Goal: Transaction & Acquisition: Purchase product/service

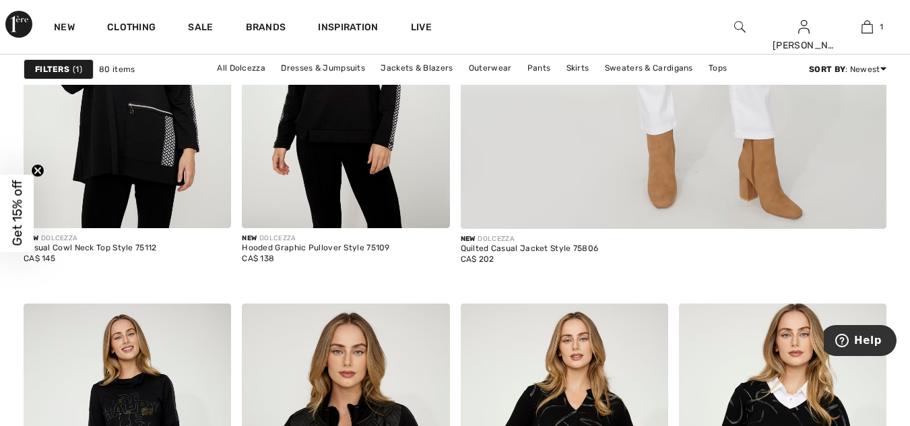
scroll to position [818, 0]
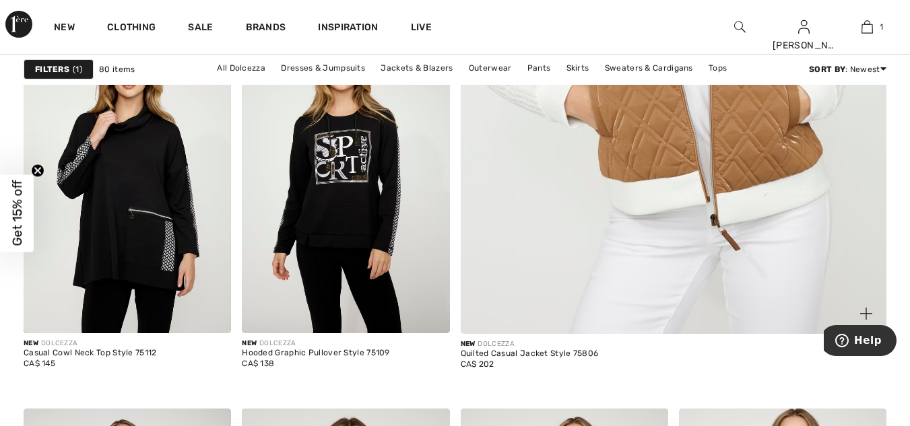
click at [859, 133] on img at bounding box center [673, 18] width 511 height 767
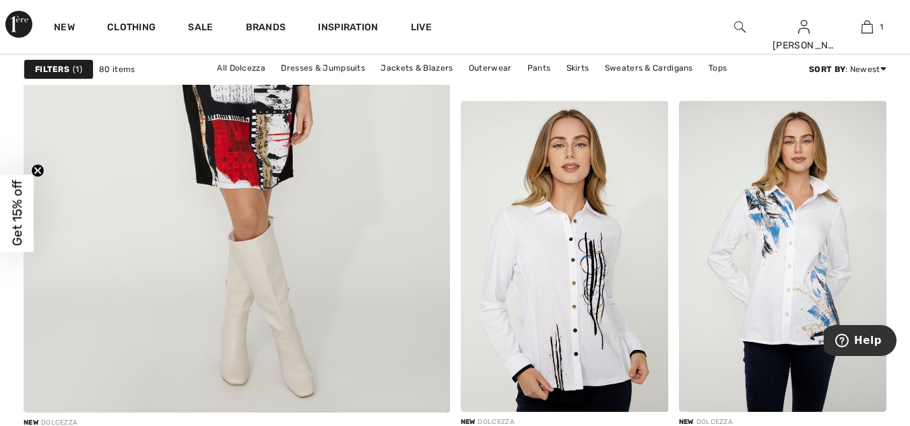
scroll to position [3774, 0]
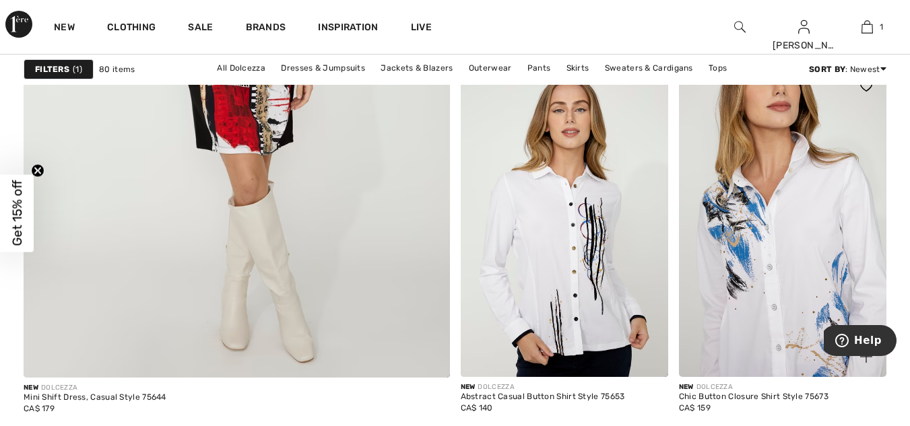
click at [784, 220] on img at bounding box center [783, 221] width 208 height 311
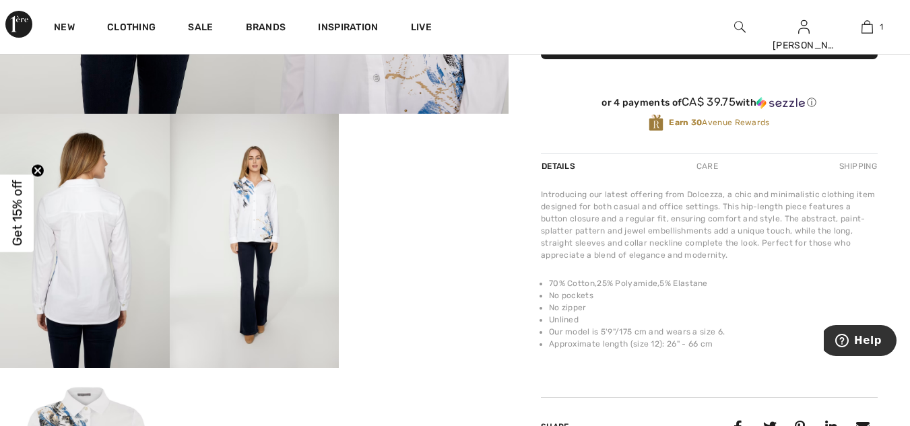
scroll to position [325, 0]
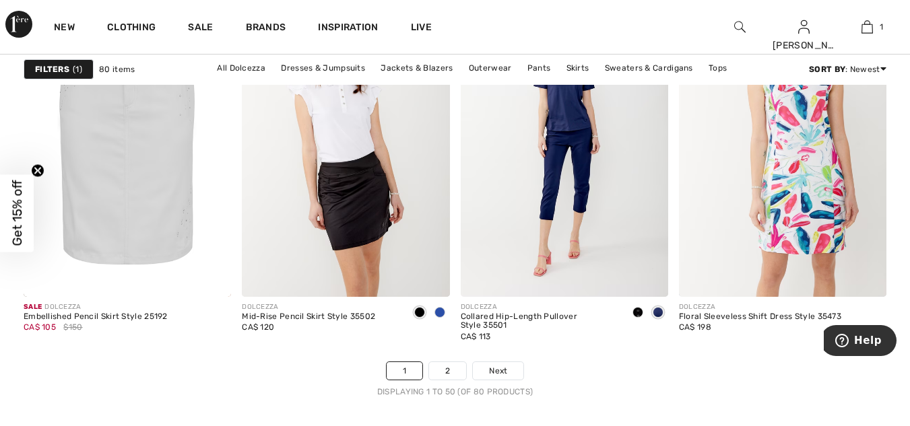
scroll to position [5948, 0]
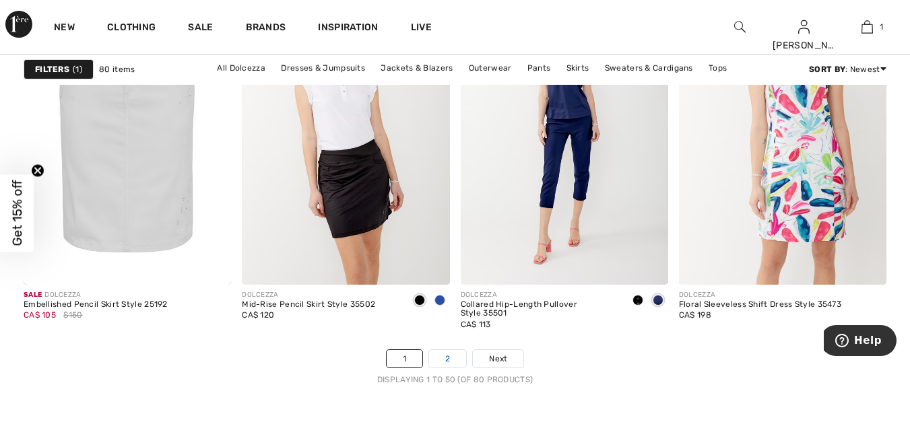
click at [449, 350] on link "2" at bounding box center [447, 359] width 37 height 18
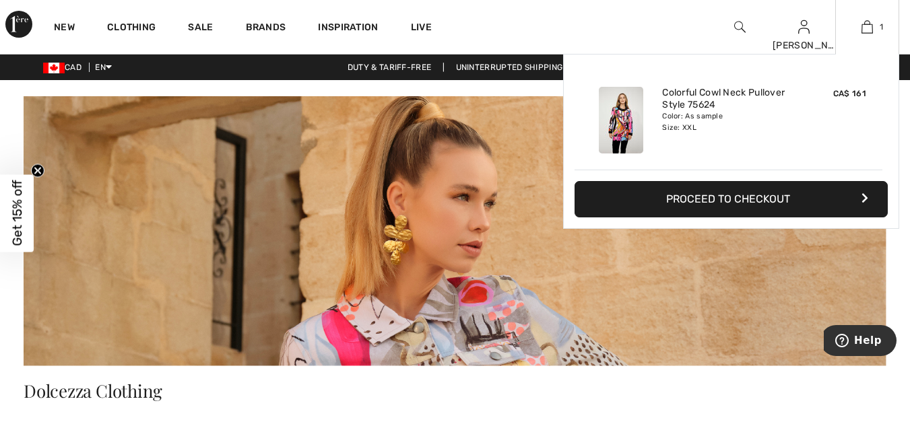
click at [767, 193] on button "Proceed to Checkout" at bounding box center [731, 199] width 313 height 36
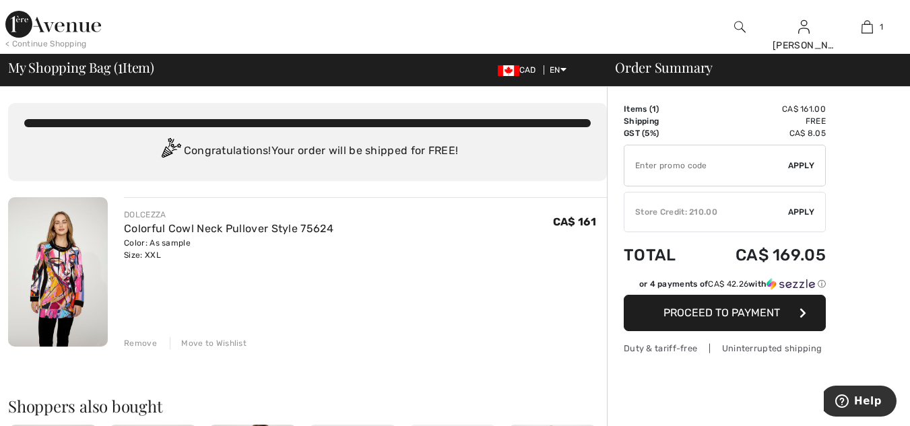
click at [767, 203] on div "✔ Store Credit: 210.00 Apply Remove" at bounding box center [725, 212] width 202 height 40
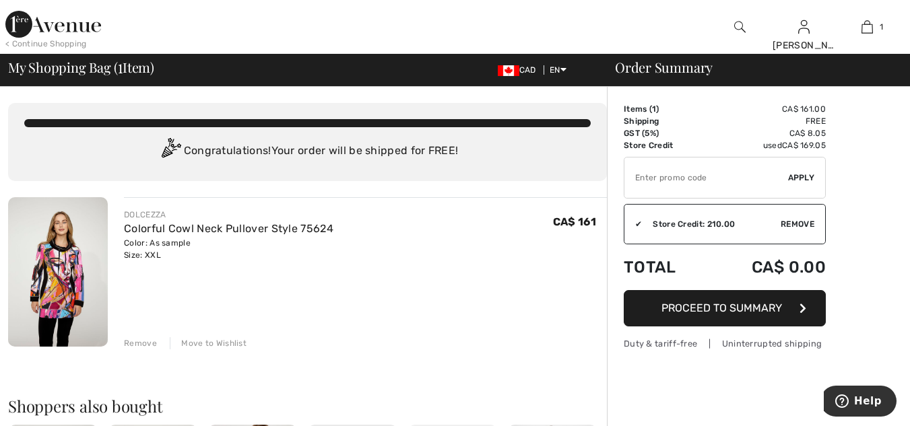
click at [762, 298] on button "Proceed to Summary" at bounding box center [725, 308] width 202 height 36
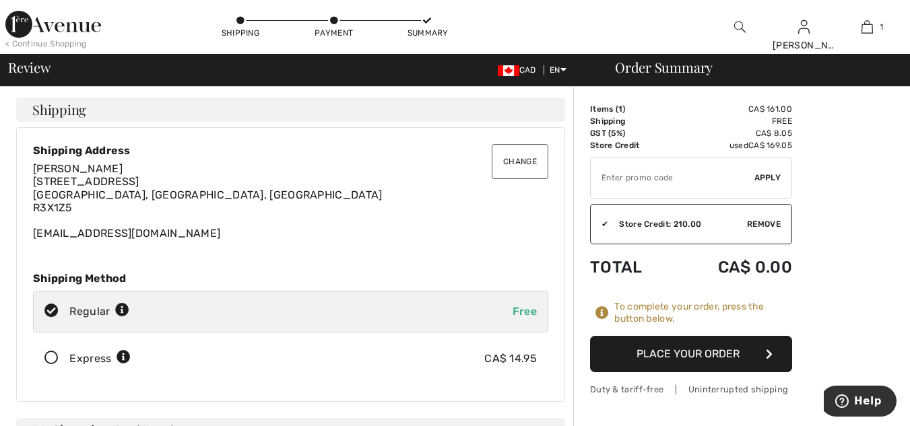
click at [734, 353] on button "Place Your Order" at bounding box center [691, 354] width 202 height 36
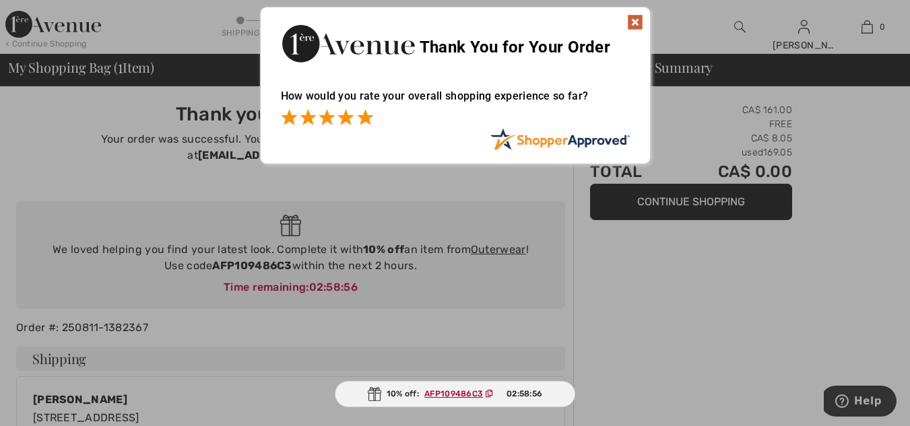
click at [369, 121] on span at bounding box center [365, 117] width 16 height 16
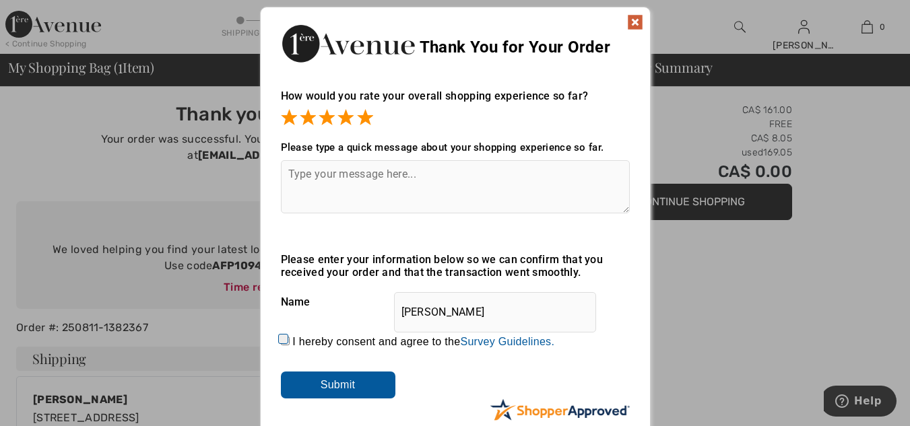
click at [317, 171] on textarea at bounding box center [455, 186] width 349 height 53
type textarea "I love buying at this site!!!1"
click at [284, 333] on div "I hereby consent and agree to the By submitting a review, you grant permission …" at bounding box center [455, 342] width 349 height 32
click at [283, 342] on input "I hereby consent and agree to the By submitting a review, you grant permission …" at bounding box center [285, 341] width 9 height 9
checkbox input "true"
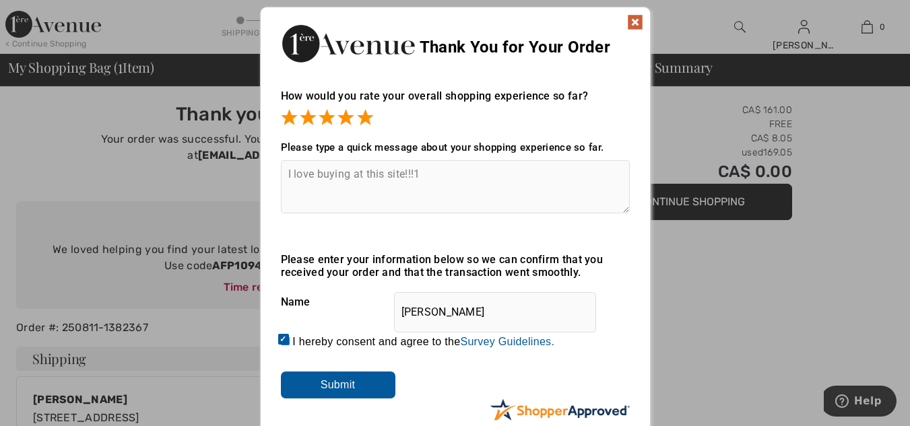
click at [338, 385] on input "Submit" at bounding box center [338, 385] width 115 height 27
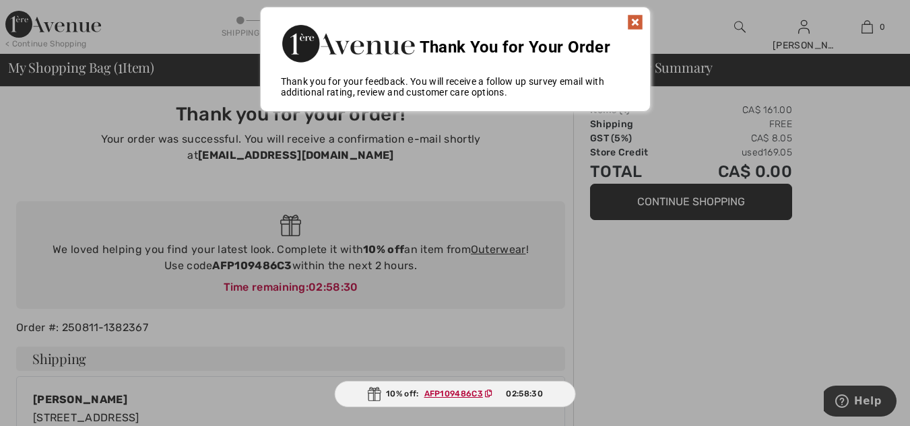
click at [639, 15] on img at bounding box center [635, 22] width 16 height 16
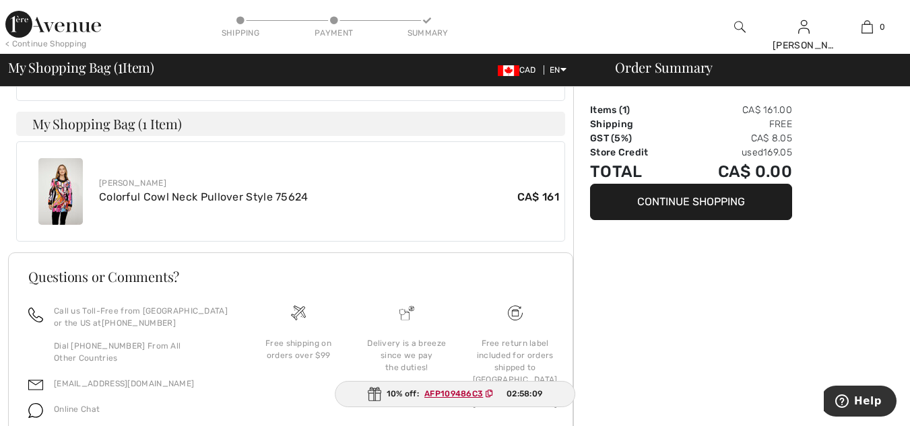
scroll to position [425, 0]
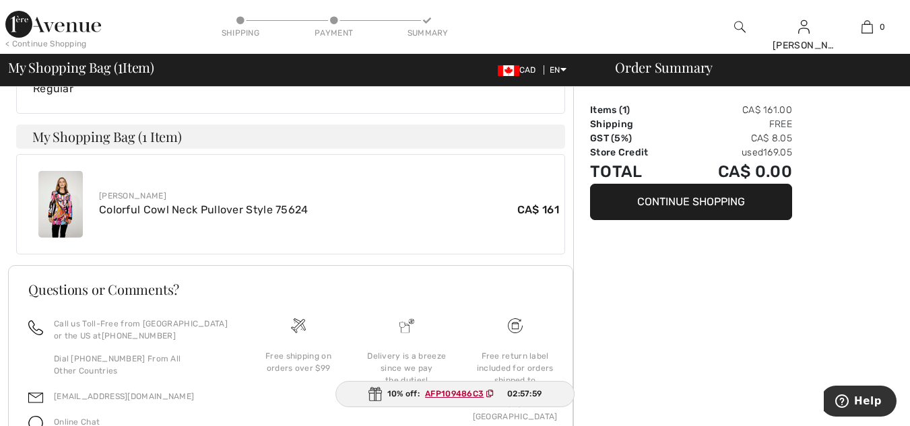
click at [740, 27] on img at bounding box center [739, 27] width 11 height 16
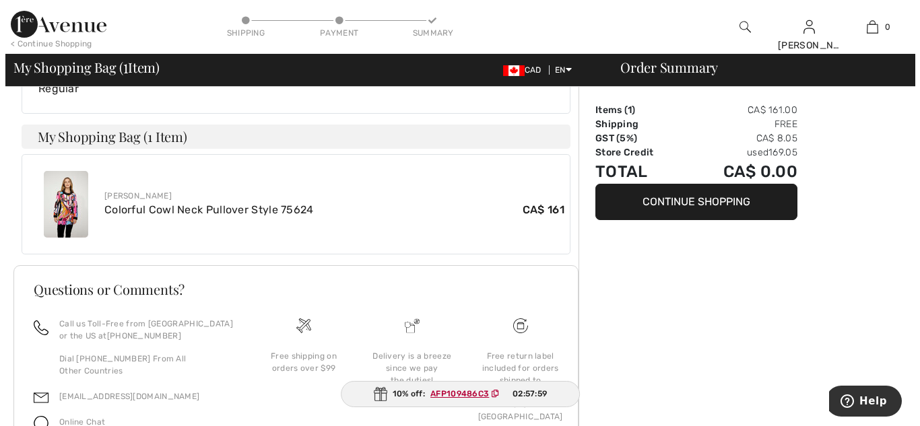
scroll to position [409, 0]
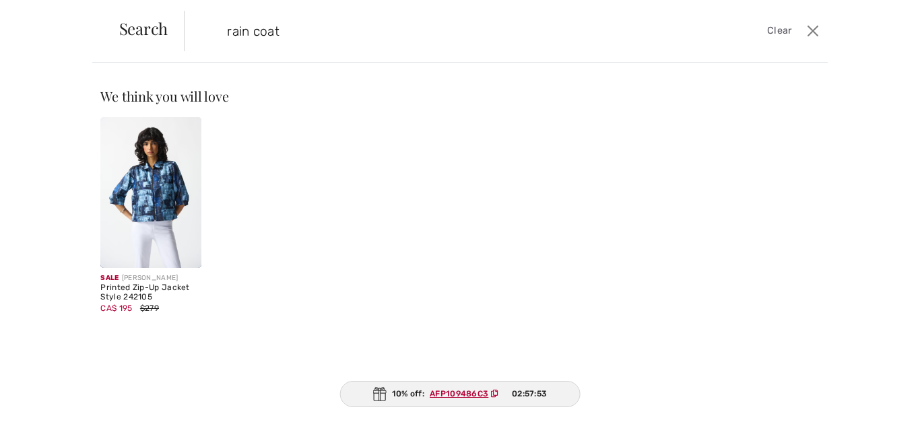
type input "rain coat"
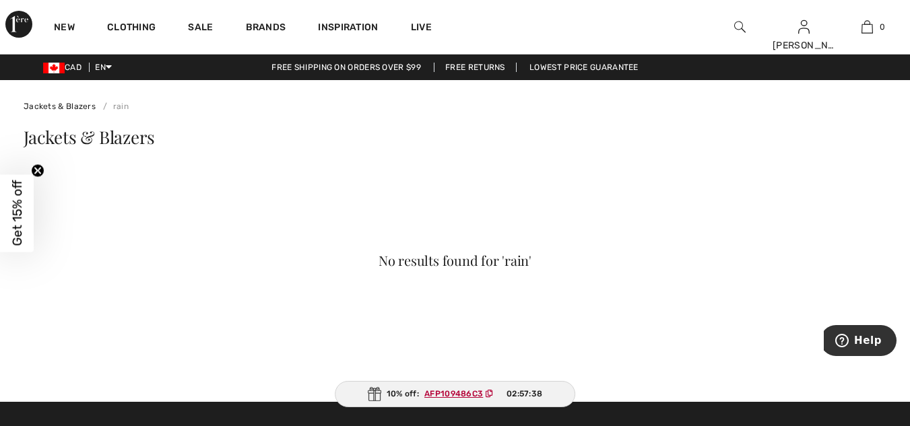
click at [741, 23] on img at bounding box center [739, 27] width 11 height 16
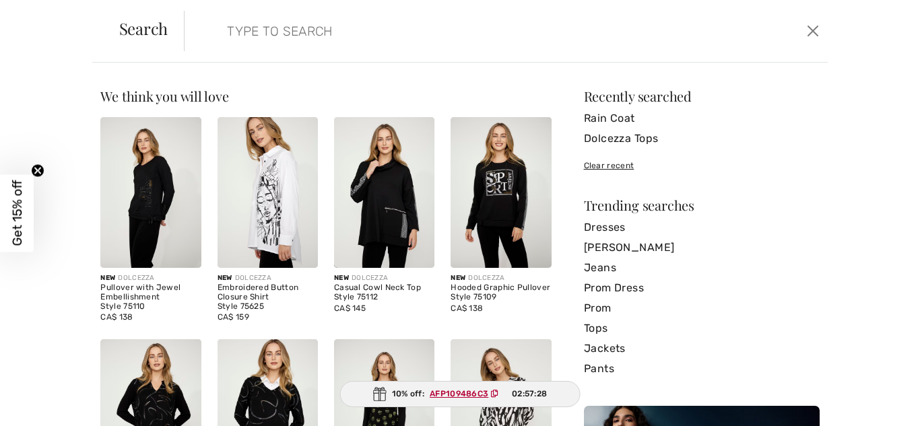
click at [741, 23] on form "Clear" at bounding box center [493, 31] width 618 height 40
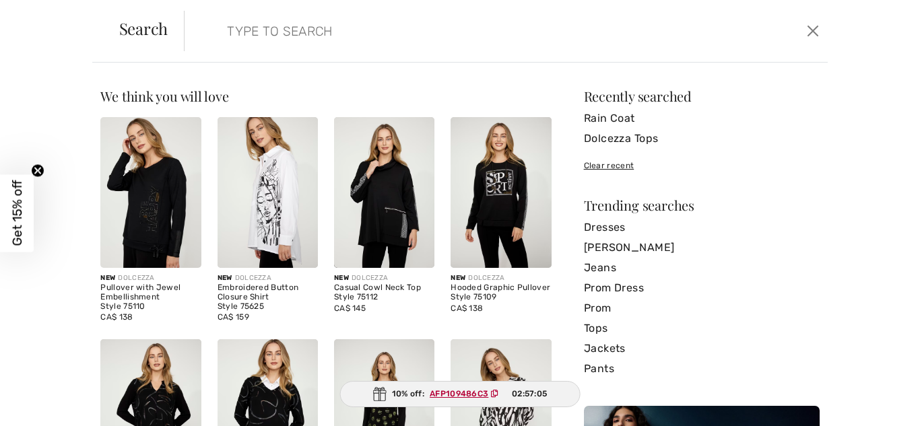
click at [162, 199] on img at bounding box center [150, 192] width 100 height 151
